Goal: Task Accomplishment & Management: Manage account settings

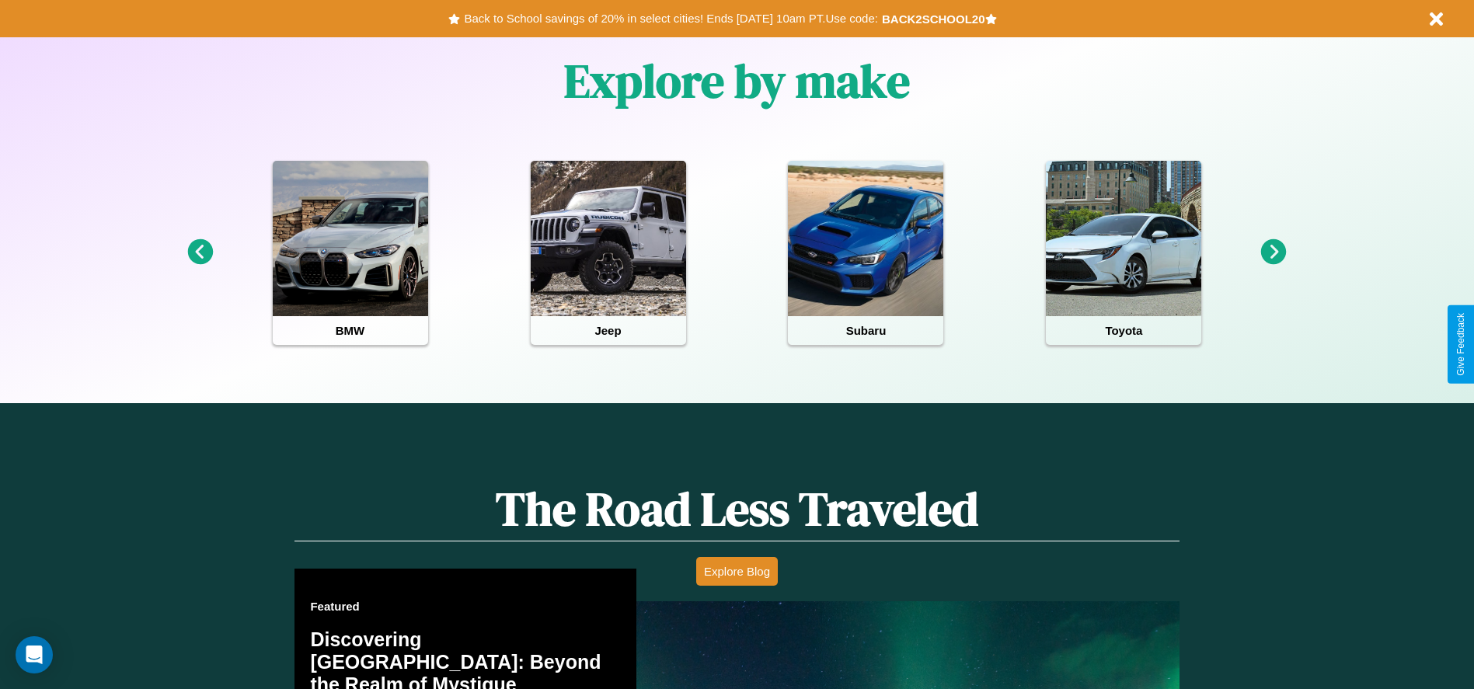
scroll to position [1356, 0]
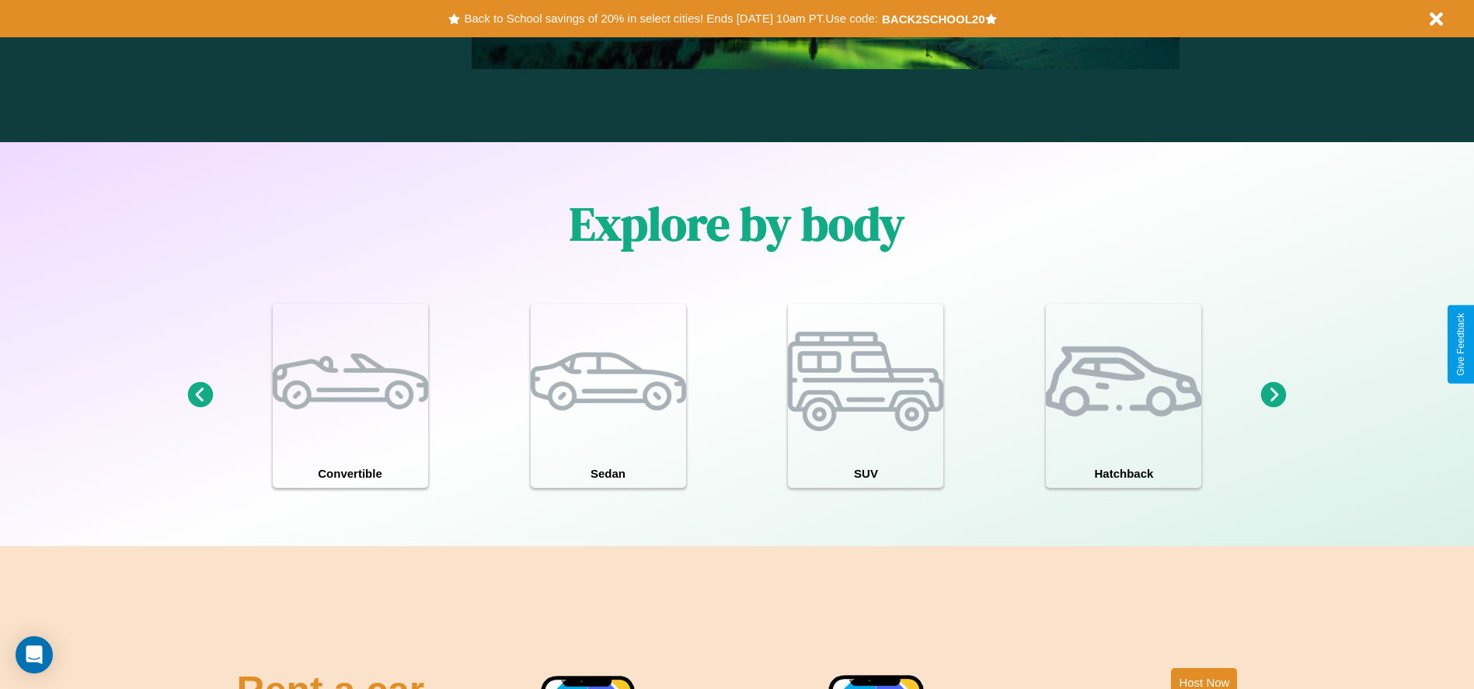
click at [1273, 395] on icon at bounding box center [1274, 395] width 26 height 26
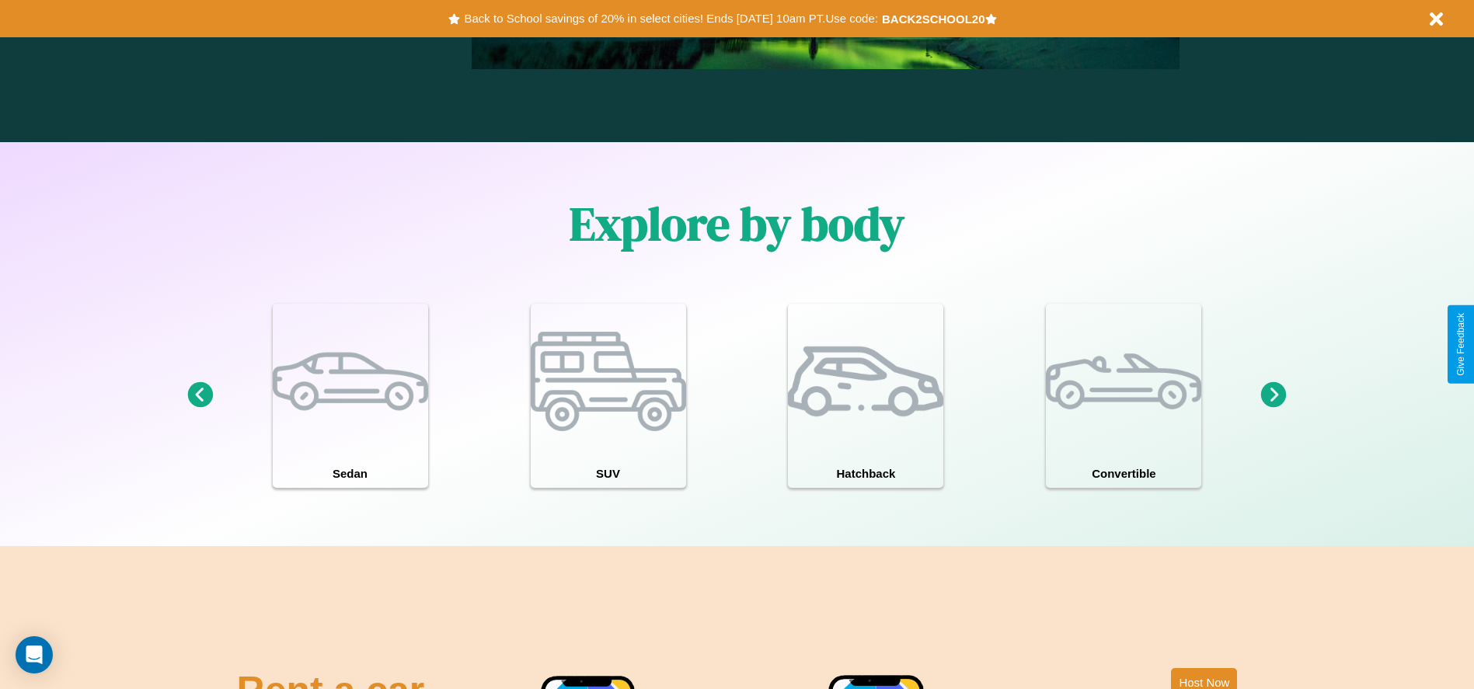
click at [1273, 395] on icon at bounding box center [1274, 395] width 26 height 26
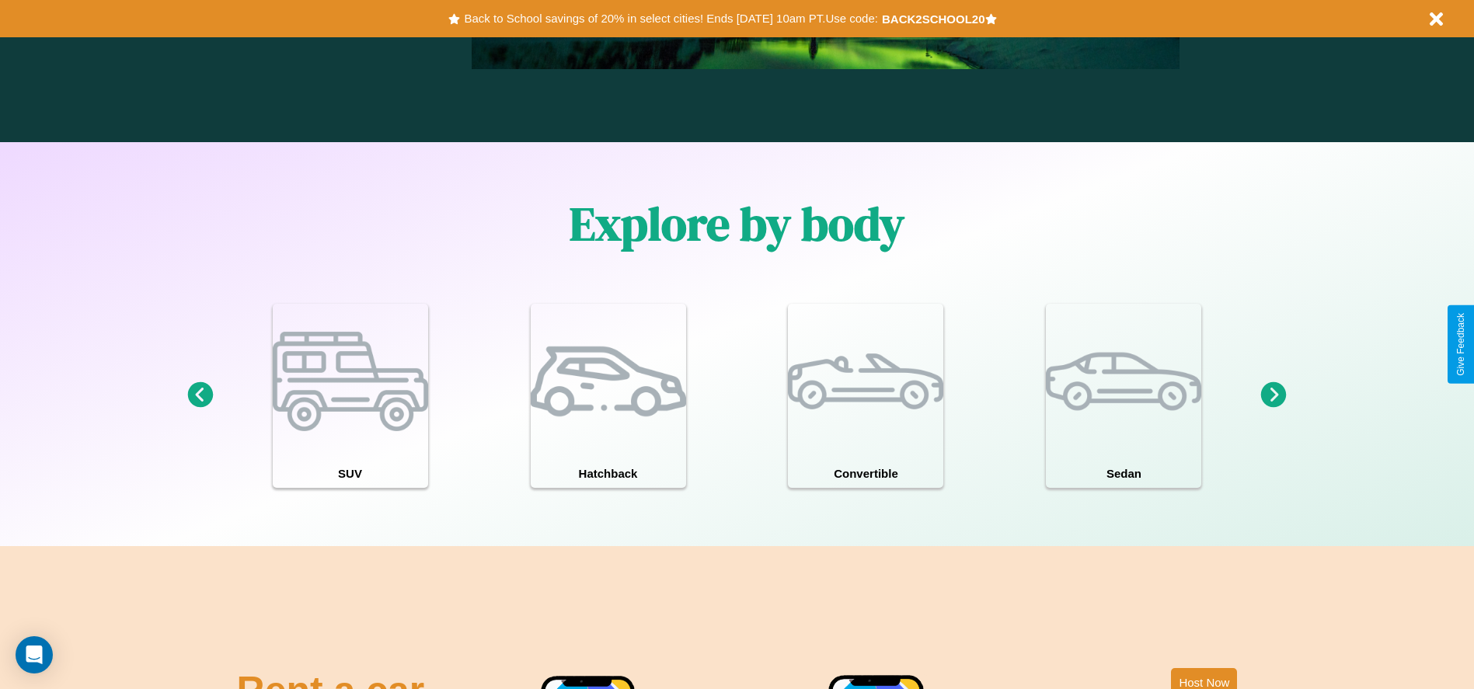
click at [200, 395] on icon at bounding box center [200, 395] width 26 height 26
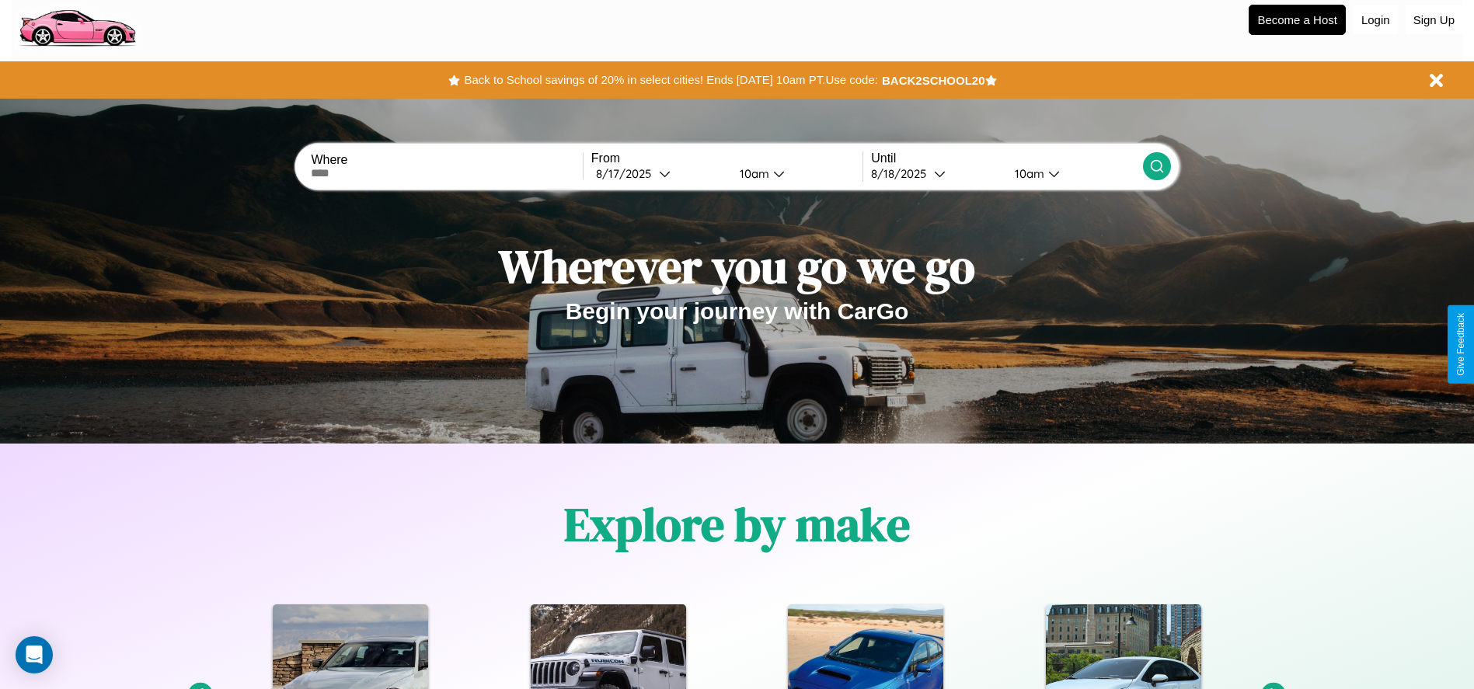
scroll to position [0, 0]
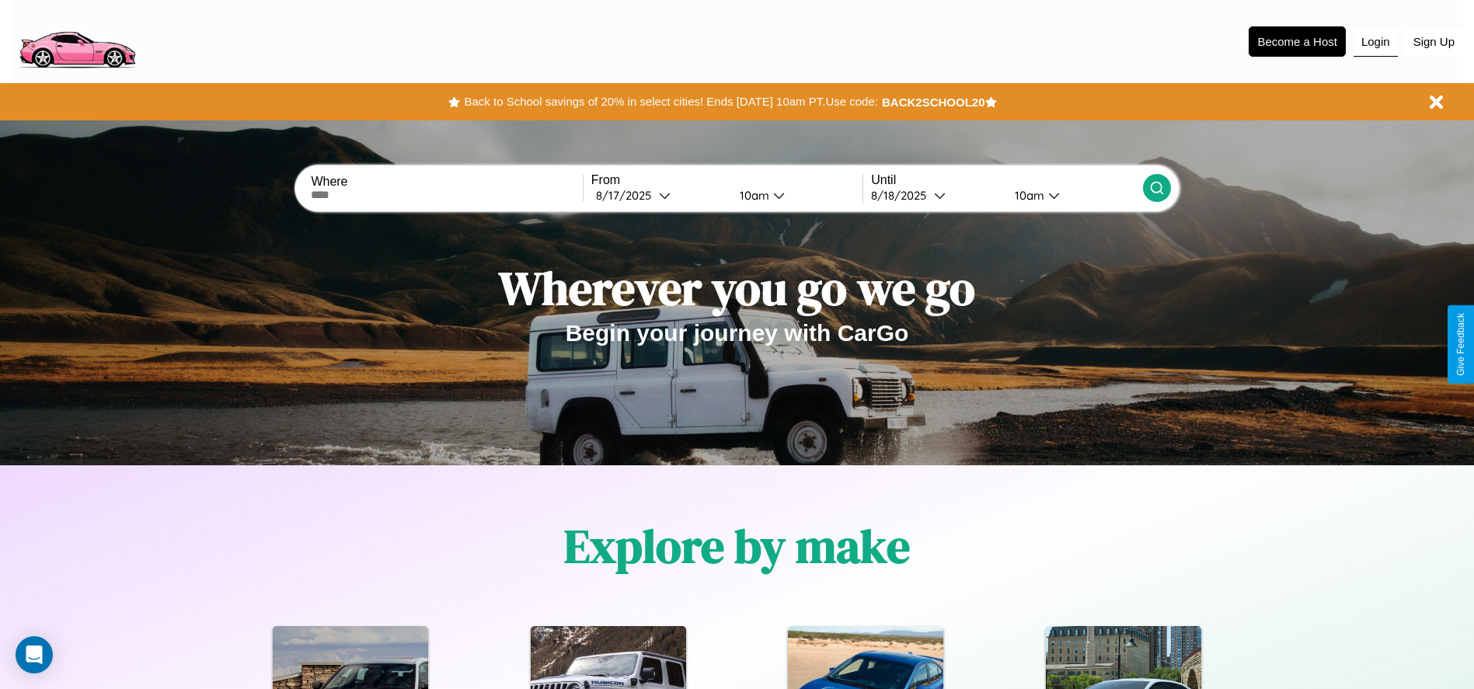
click at [1375, 41] on button "Login" at bounding box center [1375, 42] width 44 height 30
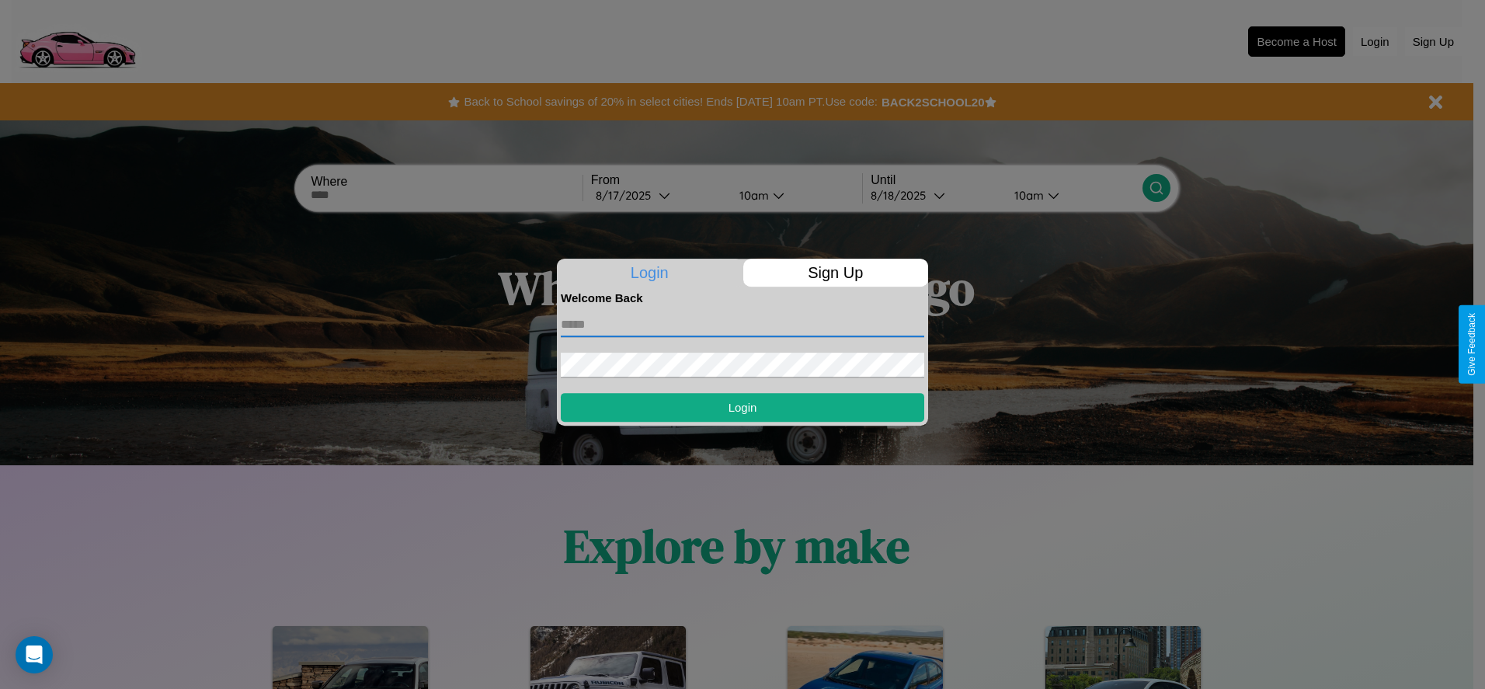
click at [743, 324] on input "text" at bounding box center [743, 324] width 364 height 25
type input "**********"
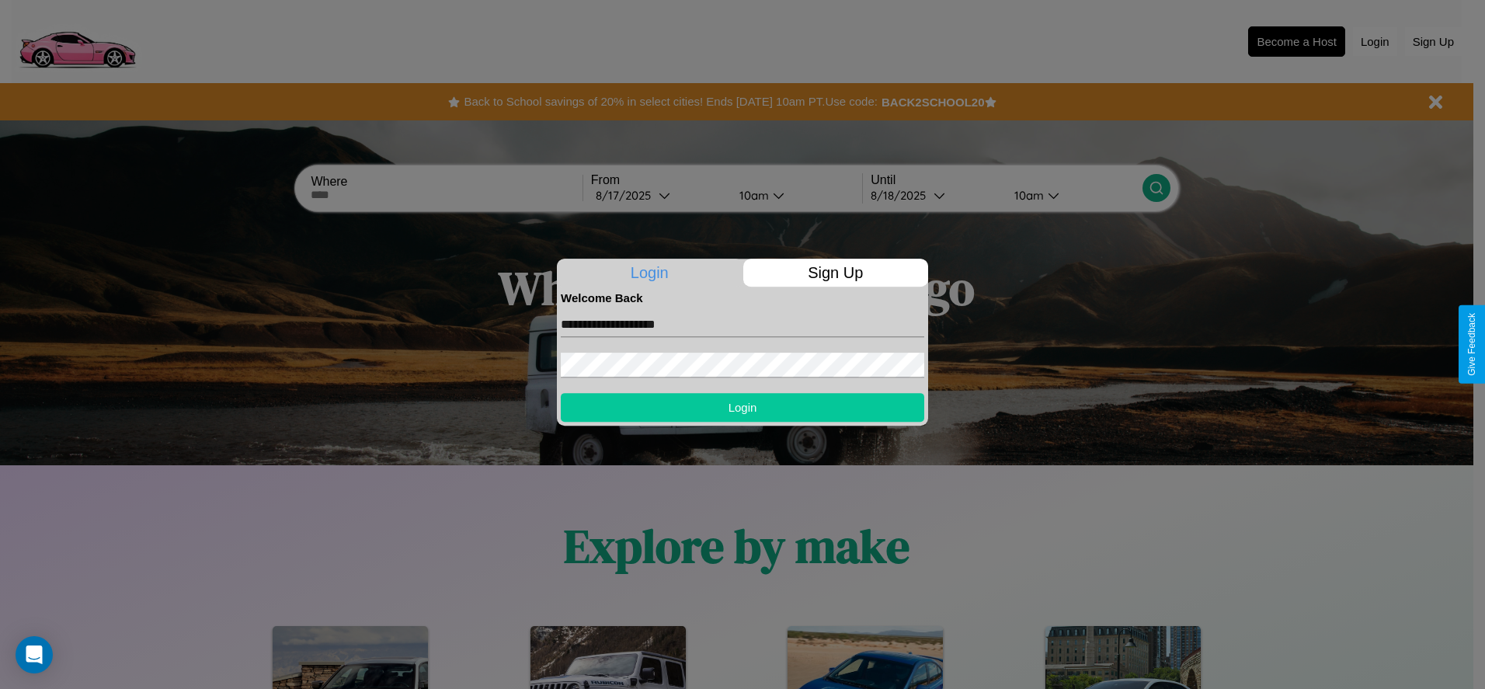
click at [743, 407] on button "Login" at bounding box center [743, 407] width 364 height 29
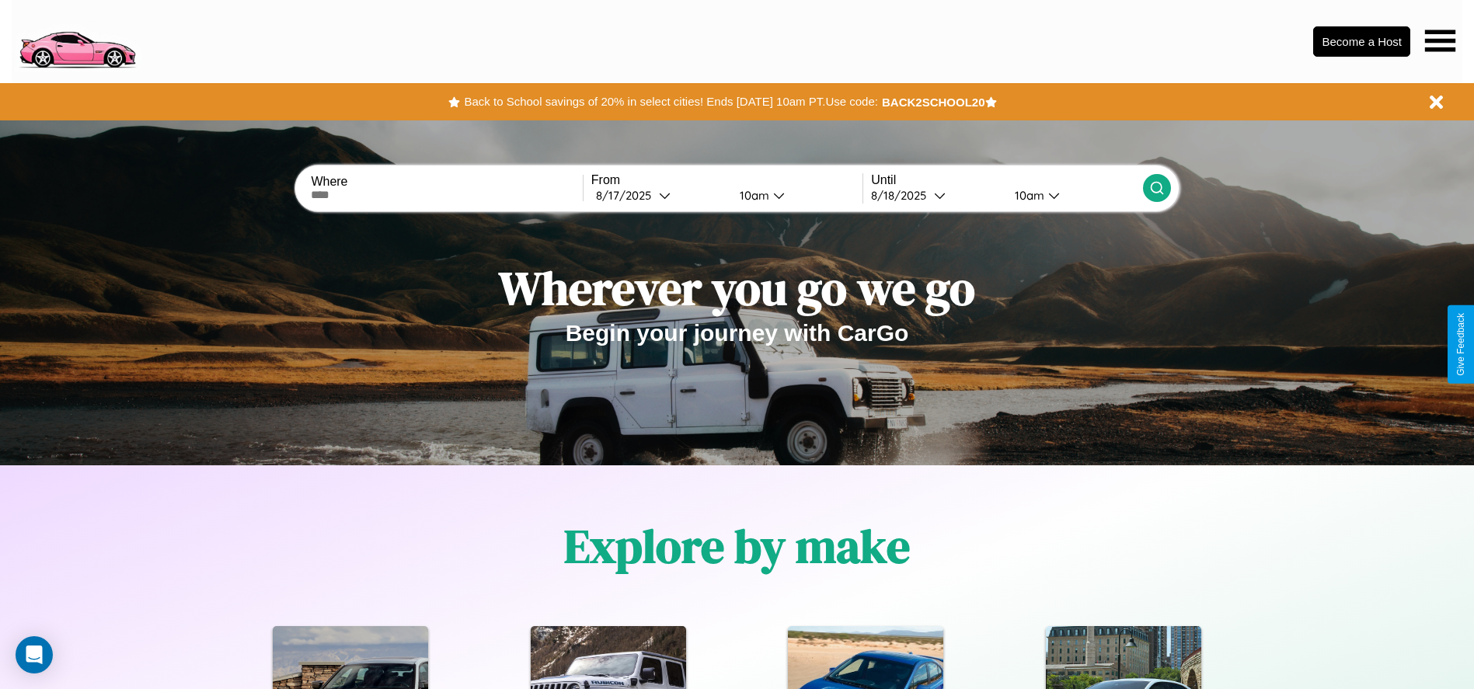
click at [1440, 40] on icon at bounding box center [1440, 41] width 30 height 22
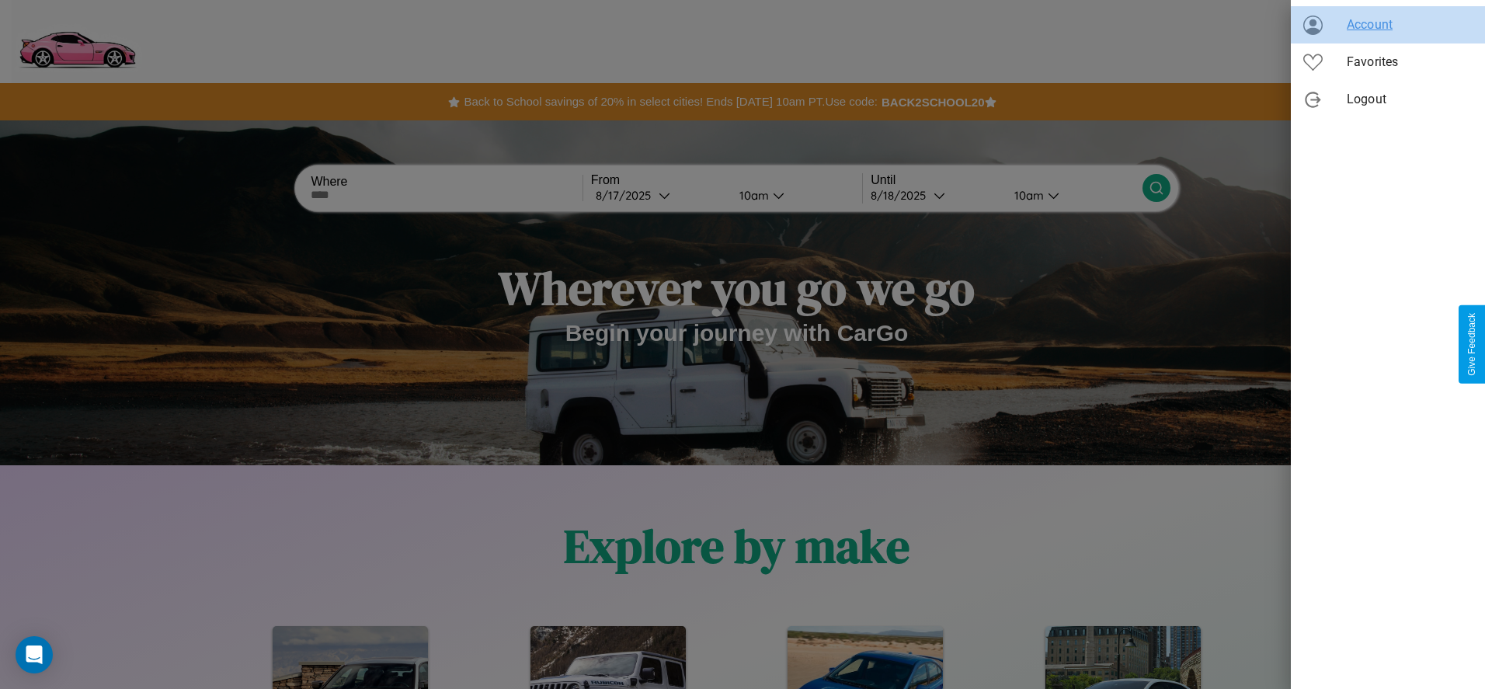
click at [1388, 25] on span "Account" at bounding box center [1410, 25] width 126 height 19
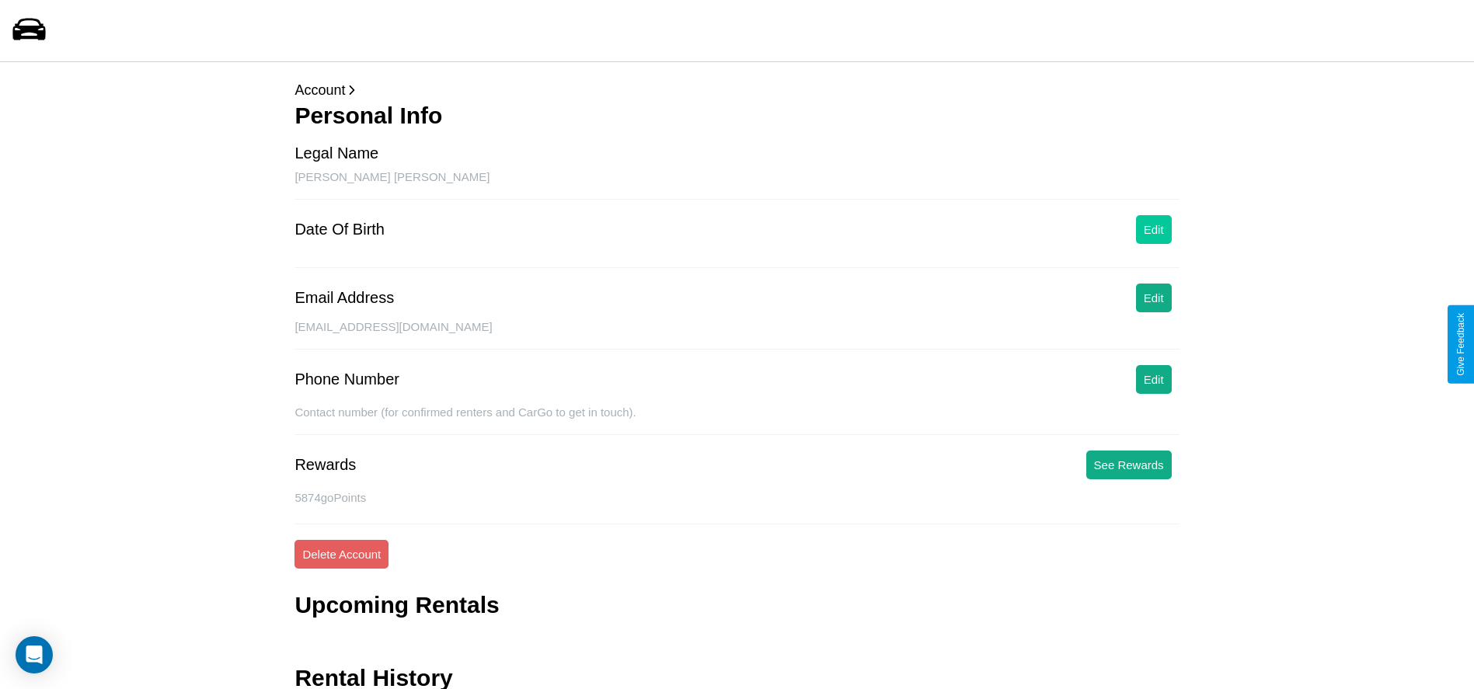
click at [1153, 229] on button "Edit" at bounding box center [1154, 229] width 36 height 29
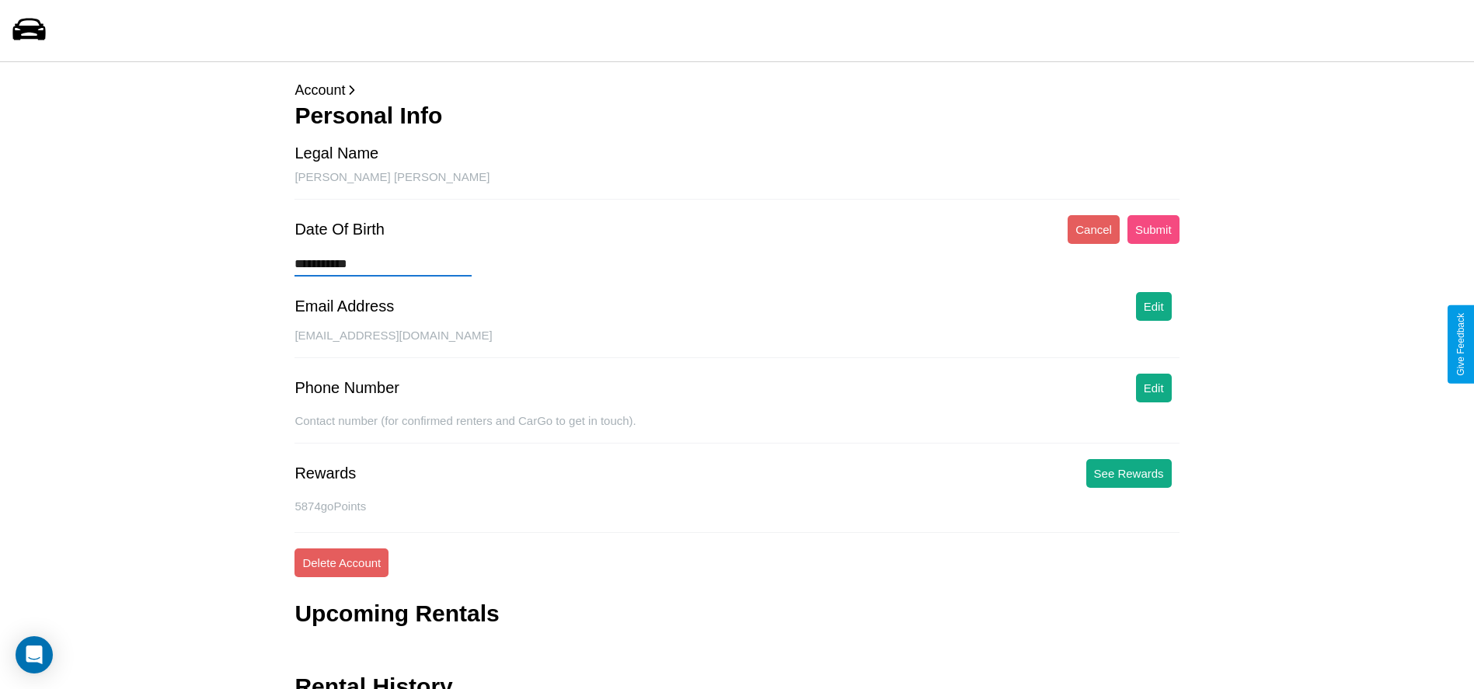
type input "**********"
click at [1153, 229] on button "Submit" at bounding box center [1153, 229] width 52 height 29
